Goal: Information Seeking & Learning: Learn about a topic

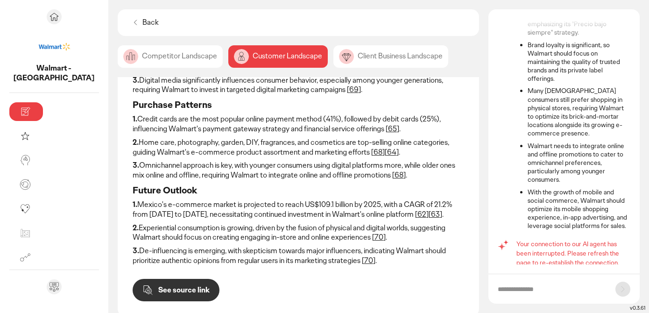
scroll to position [209, 0]
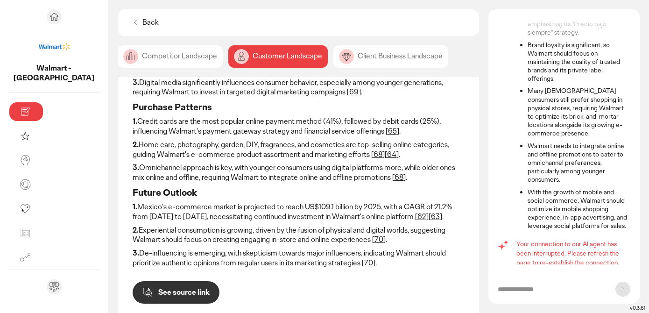
click at [139, 140] on p "2. Home care, photography, garden, DIY, fragrances, and cosmetics are top-selli…" at bounding box center [299, 150] width 332 height 20
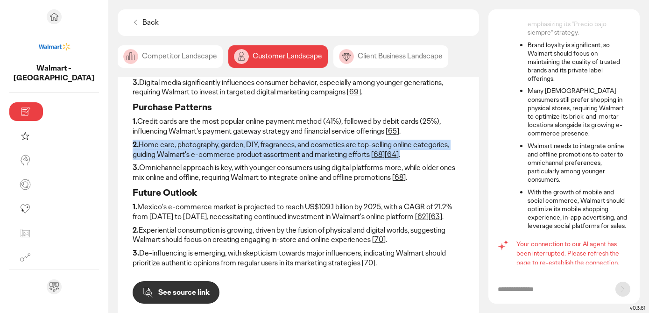
click at [139, 140] on p "2. Home care, photography, garden, DIY, fragrances, and cosmetics are top-selli…" at bounding box center [299, 150] width 332 height 20
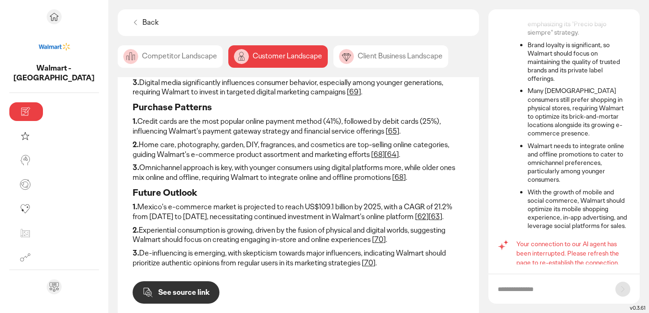
click at [135, 123] on p "1. Credit cards are the most popular online payment method (41%), followed by d…" at bounding box center [299, 127] width 332 height 20
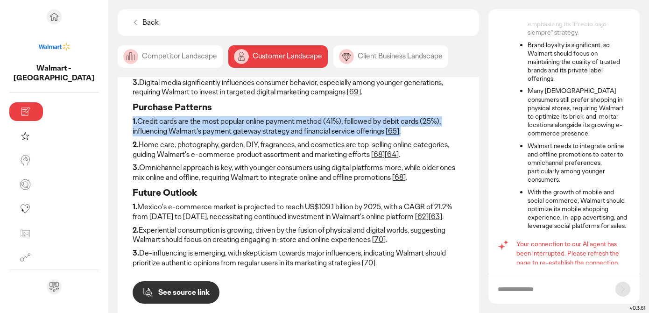
click at [135, 123] on p "1. Credit cards are the most popular online payment method (41%), followed by d…" at bounding box center [299, 127] width 332 height 20
